Goal: Information Seeking & Learning: Learn about a topic

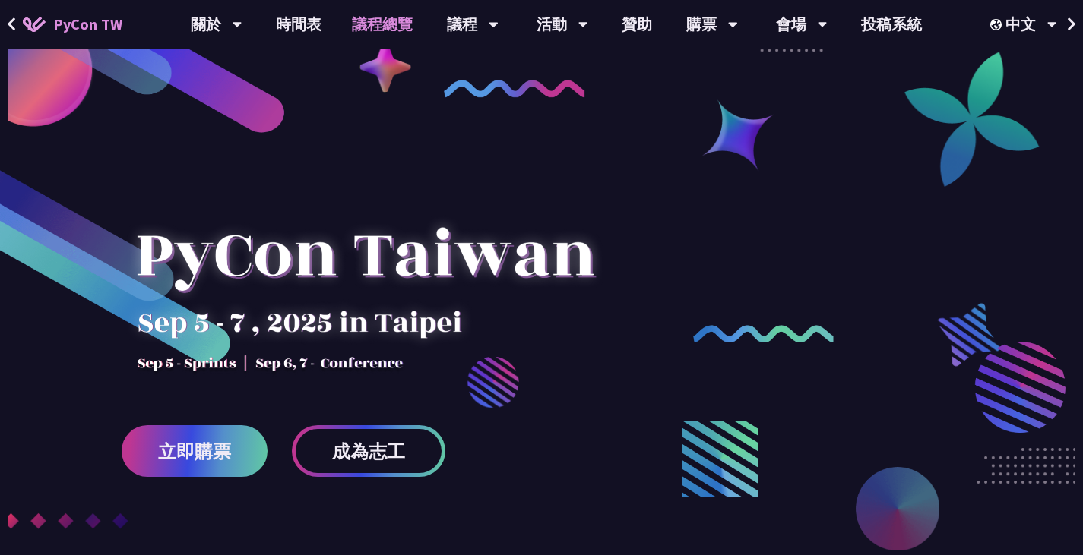
click at [376, 38] on link "議程總覽" at bounding box center [382, 24] width 91 height 49
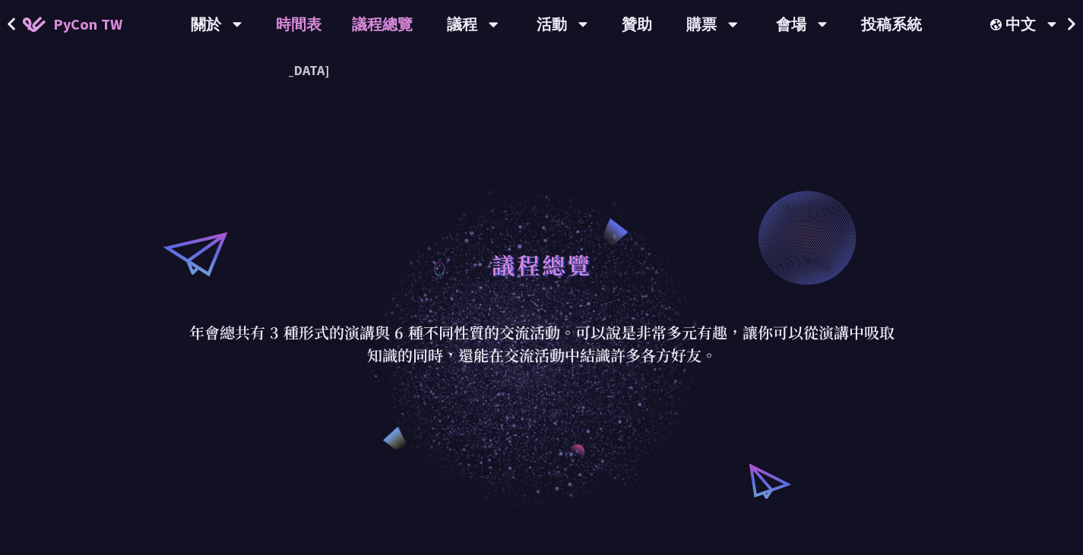
click at [282, 29] on link "時間表" at bounding box center [299, 24] width 76 height 49
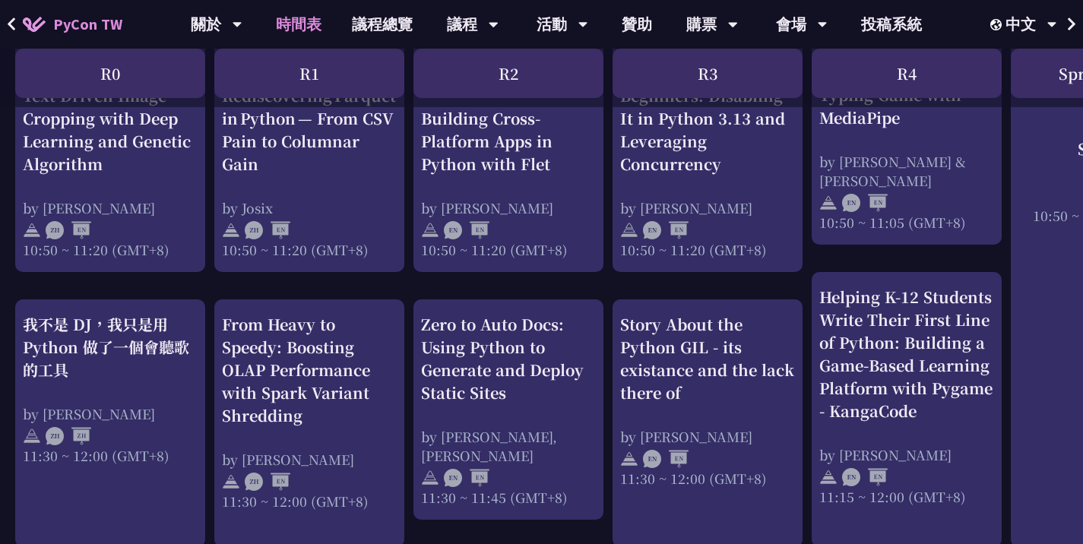
scroll to position [64, 0]
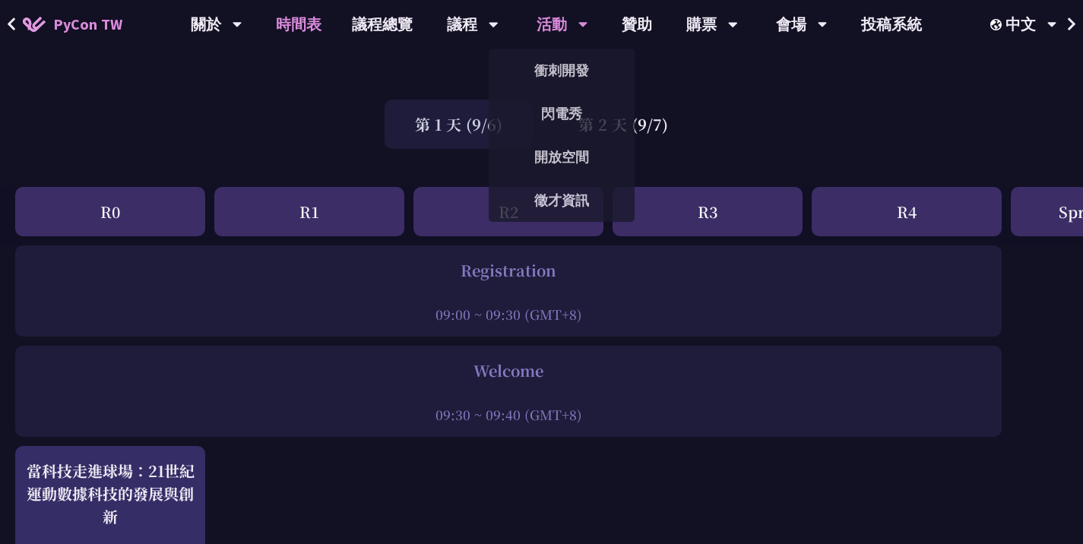
click at [557, 24] on div "活動" at bounding box center [562, 24] width 52 height 49
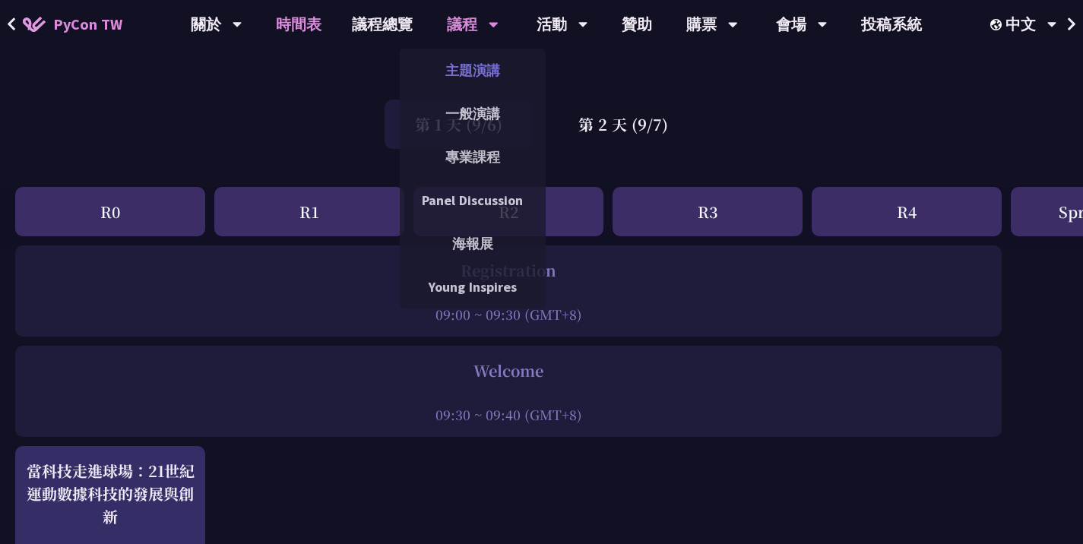
click at [466, 65] on link "主題演講" at bounding box center [473, 70] width 146 height 36
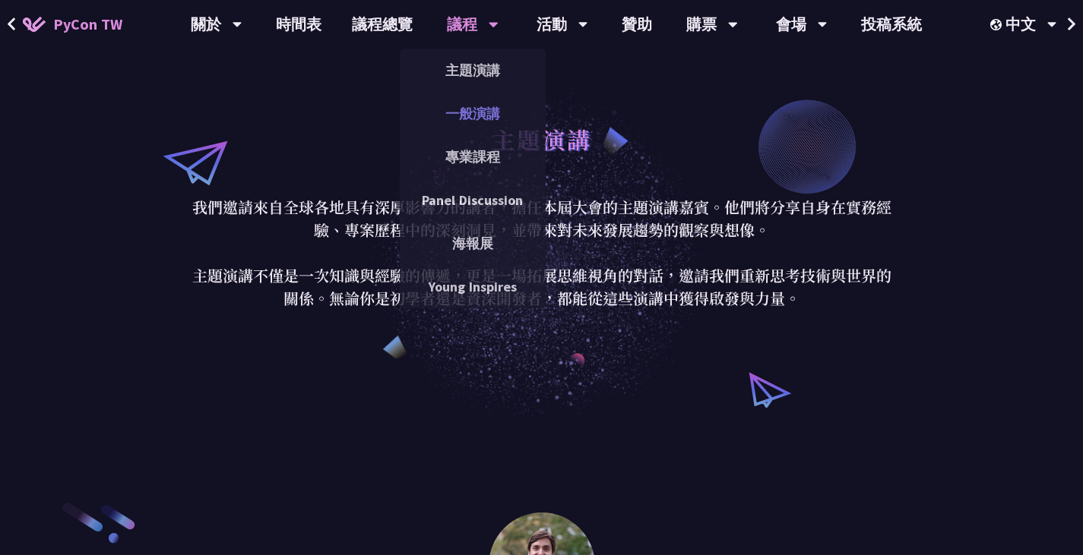
click at [476, 107] on link "一般演講" at bounding box center [473, 114] width 146 height 36
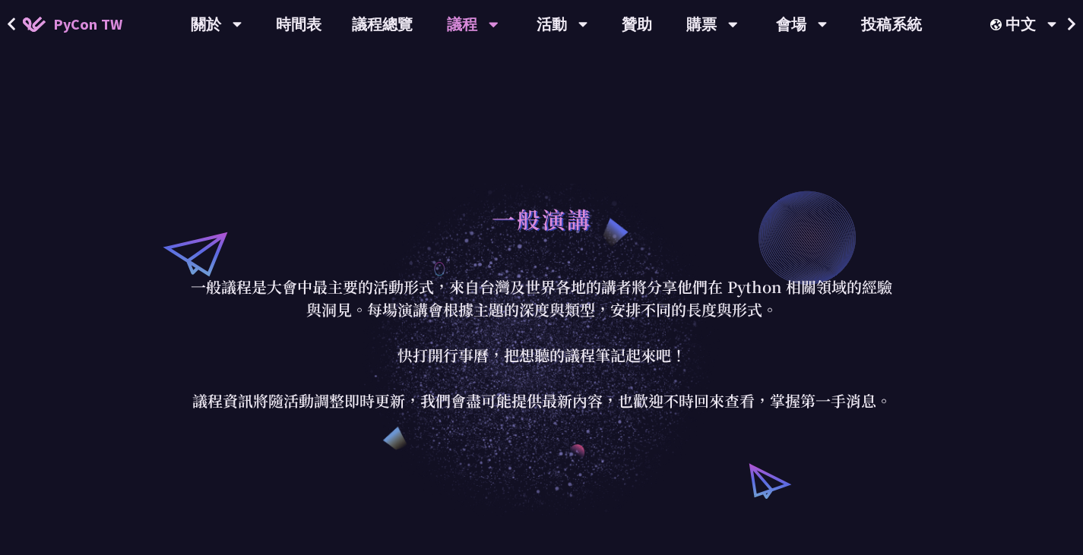
click at [470, 21] on div "議程" at bounding box center [473, 24] width 52 height 49
click at [490, 17] on icon at bounding box center [494, 24] width 10 height 15
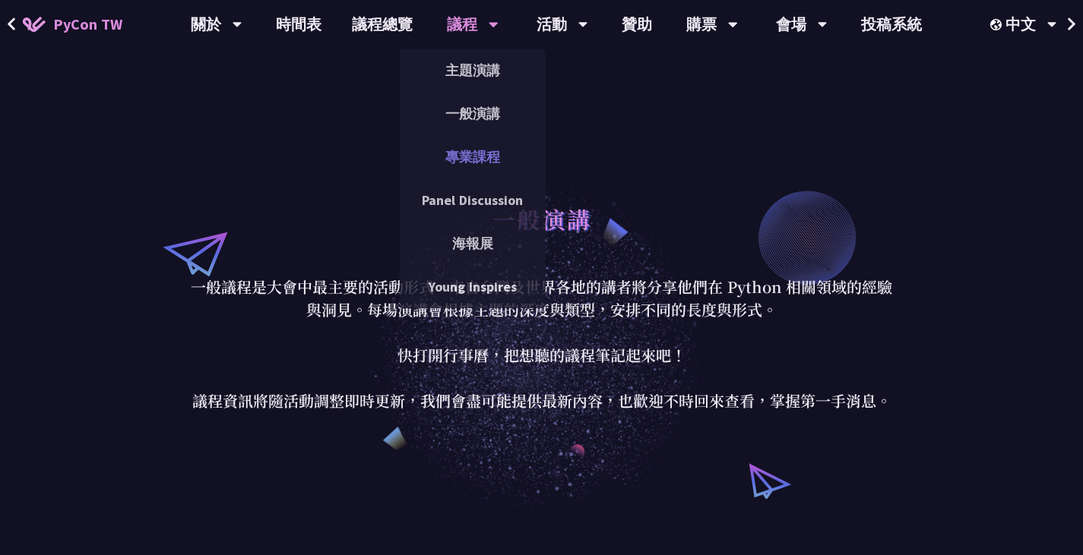
click at [480, 160] on link "專業課程" at bounding box center [473, 157] width 146 height 36
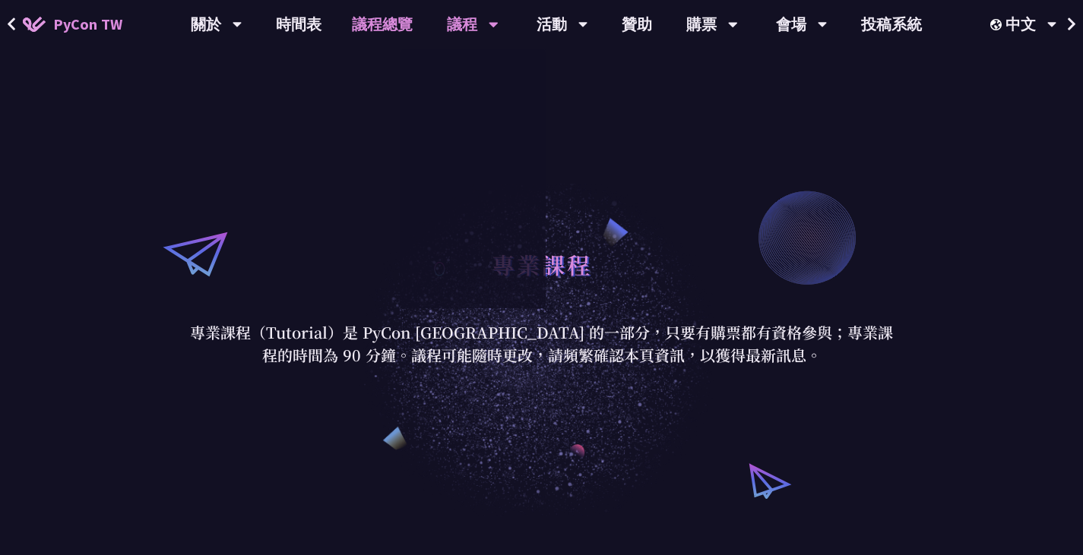
click at [379, 24] on link "議程總覽" at bounding box center [382, 24] width 91 height 49
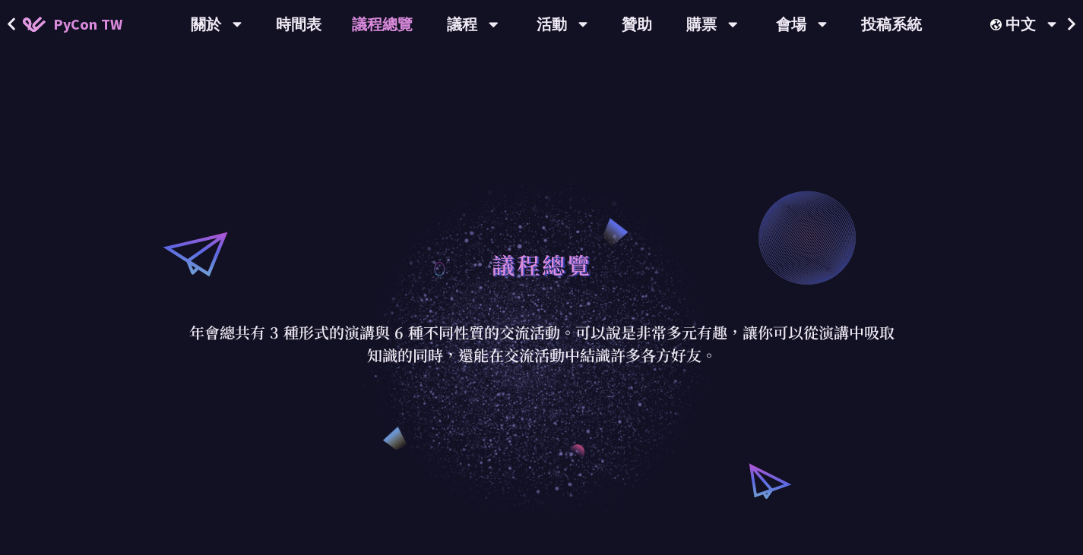
click at [395, 33] on link "議程總覽" at bounding box center [382, 24] width 91 height 49
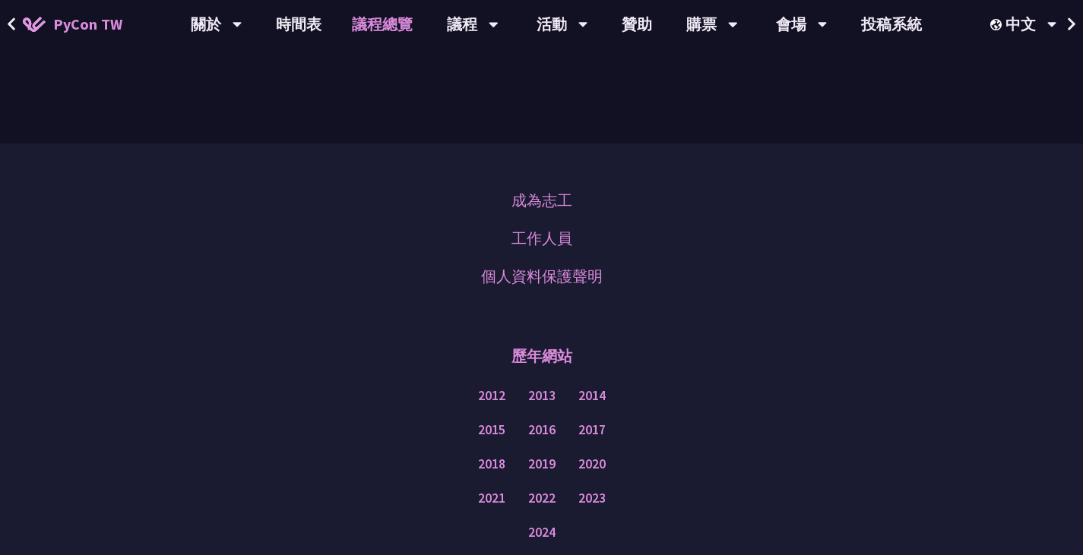
scroll to position [1955, 0]
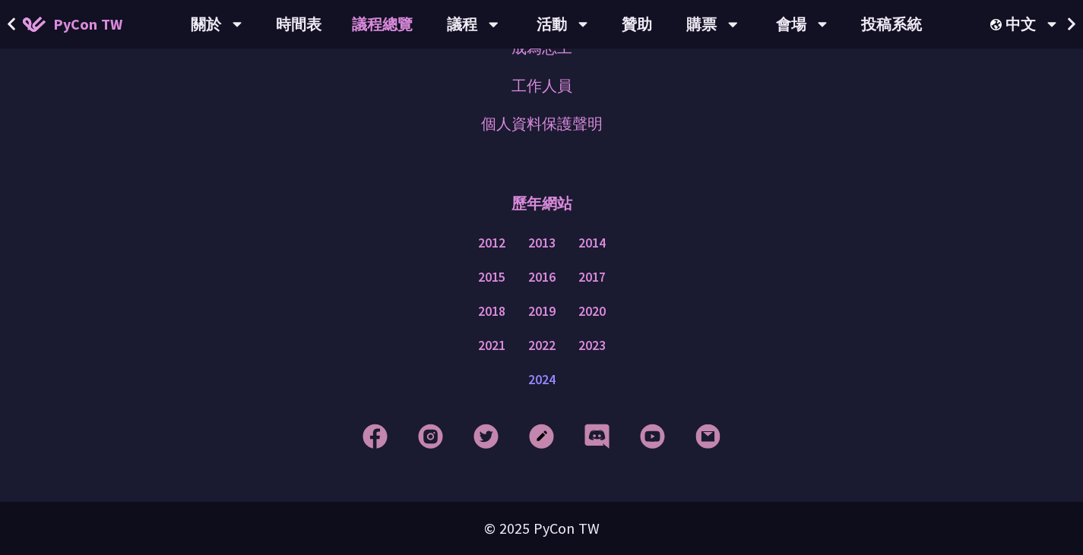
click at [547, 385] on link "2024" at bounding box center [541, 380] width 27 height 19
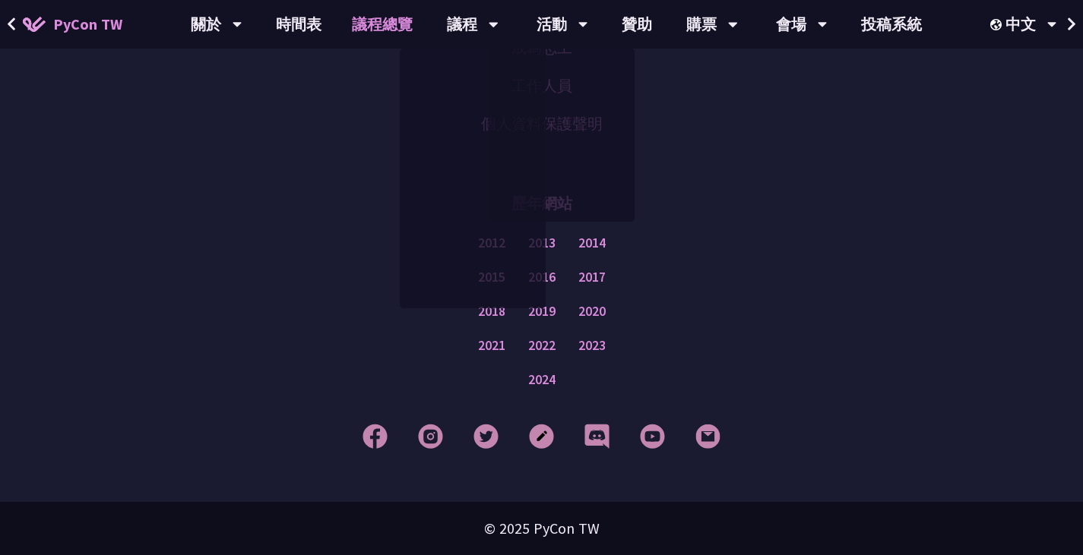
drag, startPoint x: 1058, startPoint y: 218, endPoint x: 1059, endPoint y: 226, distance: 7.7
click at [1059, 225] on div "成為志工 工作人員 個人資料保護聲明 歷年網站 2012 2013 2014 2015 2016 2017 2018 2019 2020 2021 2022 …" at bounding box center [541, 246] width 1083 height 511
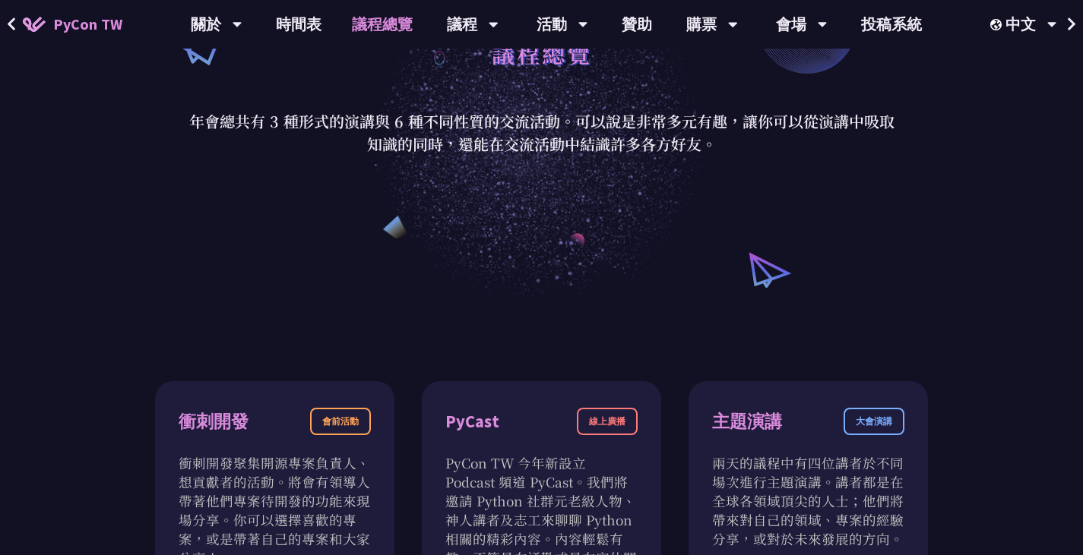
scroll to position [0, 0]
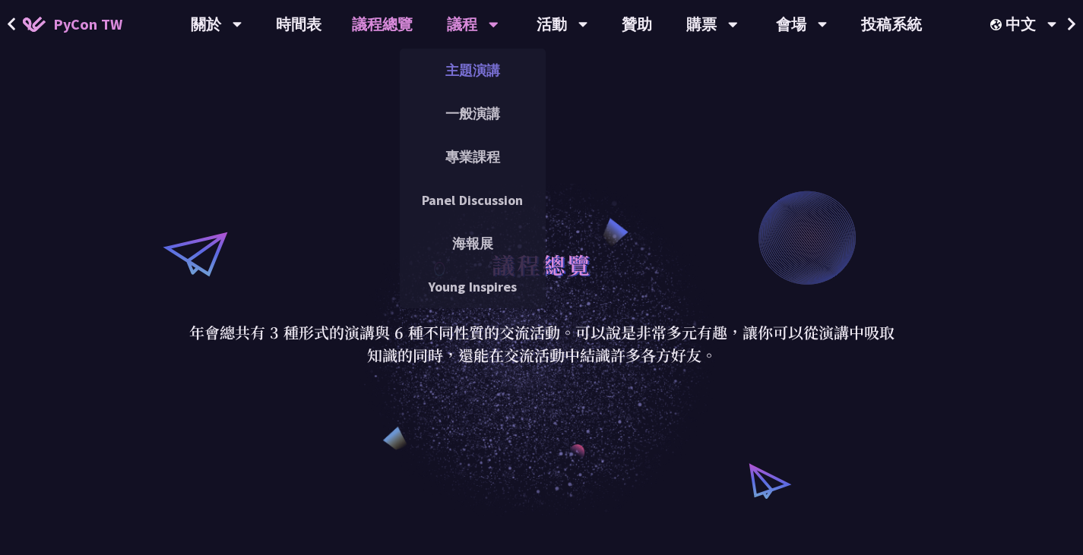
click at [481, 74] on link "主題演講" at bounding box center [473, 70] width 146 height 36
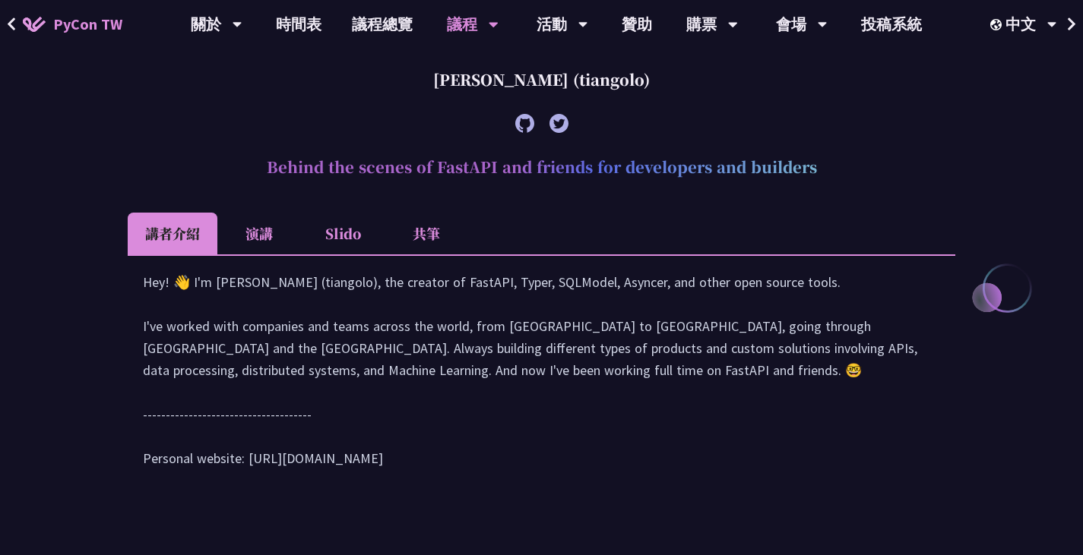
scroll to position [608, 0]
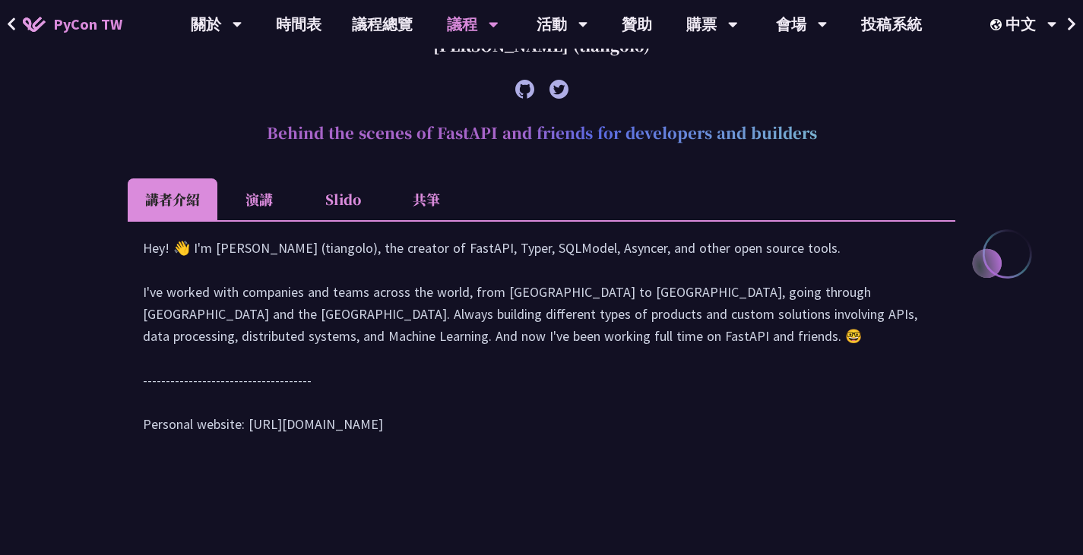
click at [252, 201] on li "演講" at bounding box center [259, 200] width 84 height 42
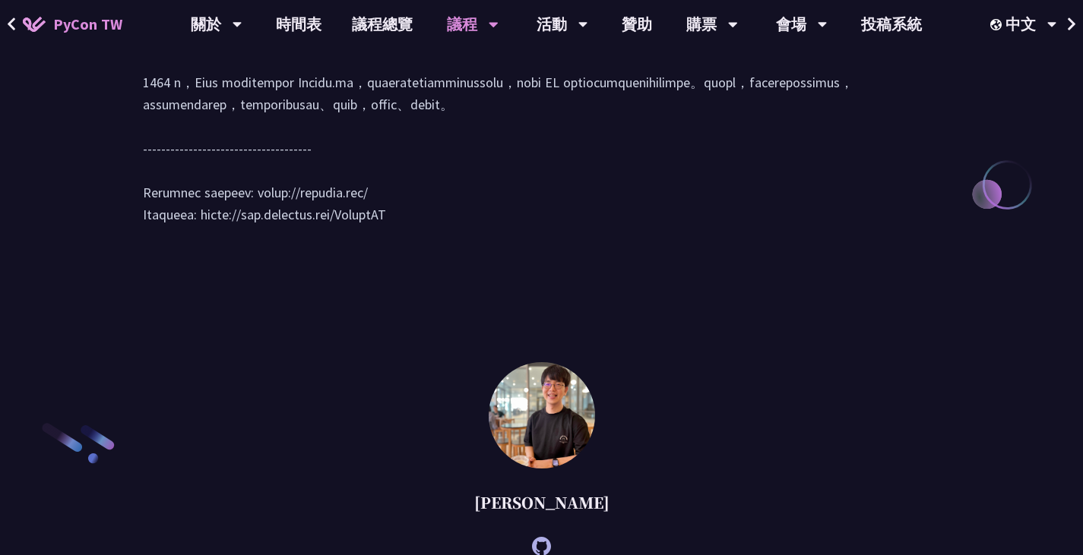
scroll to position [1824, 0]
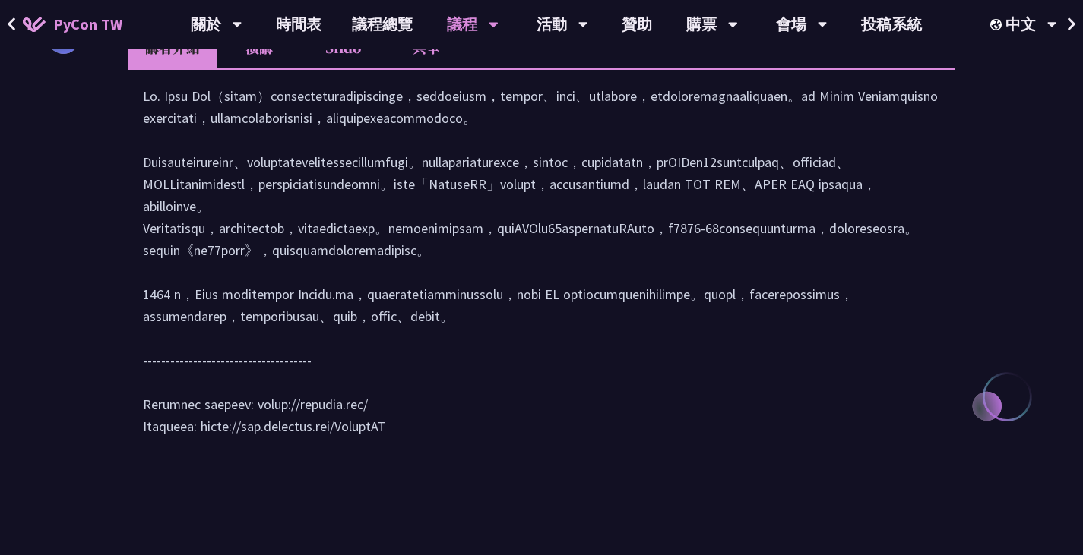
click at [271, 68] on li "演講" at bounding box center [259, 48] width 84 height 42
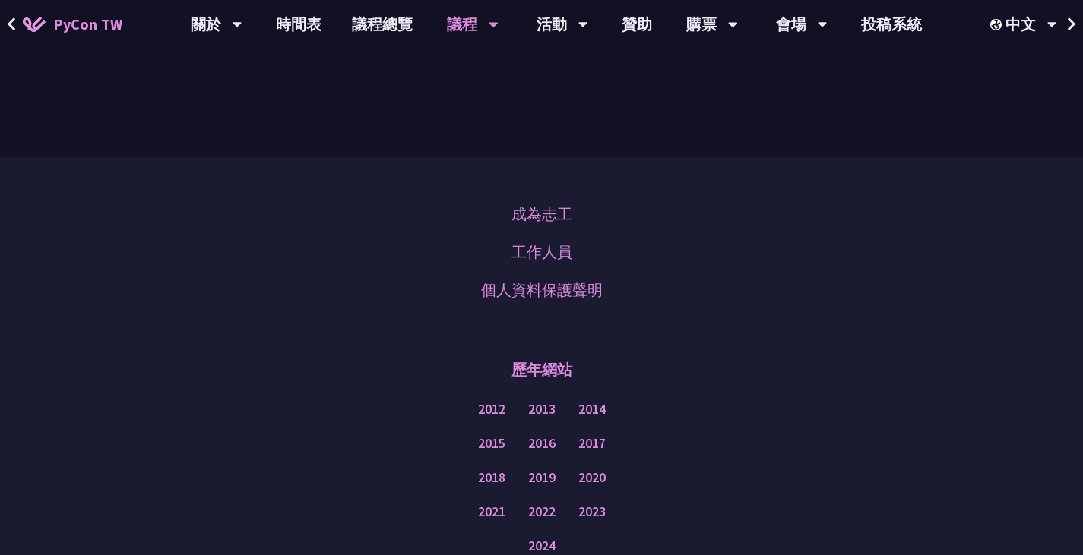
scroll to position [2812, 0]
